Goal: Navigation & Orientation: Find specific page/section

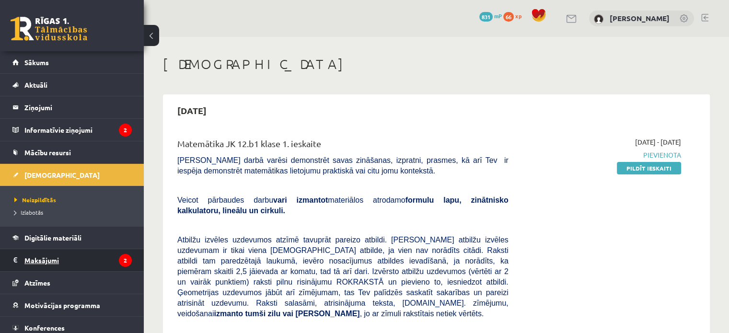
click at [61, 260] on legend "Maksājumi 2" at bounding box center [77, 260] width 107 height 22
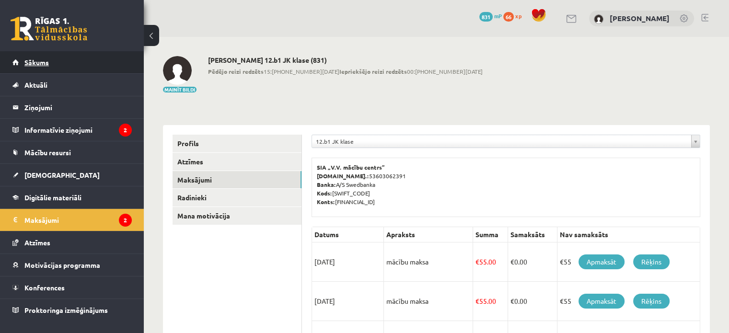
click at [75, 58] on link "Sākums" at bounding box center [71, 62] width 119 height 22
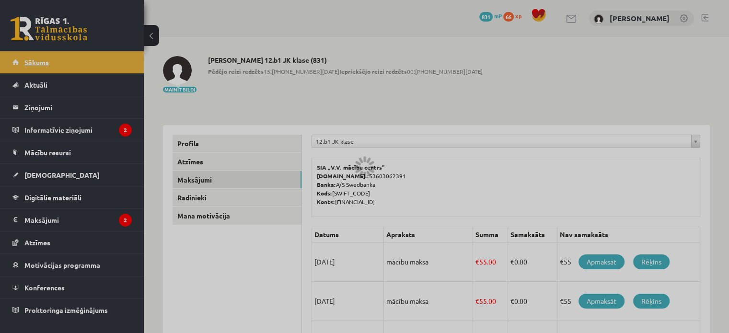
click at [75, 58] on div at bounding box center [364, 166] width 729 height 333
